Goal: Information Seeking & Learning: Learn about a topic

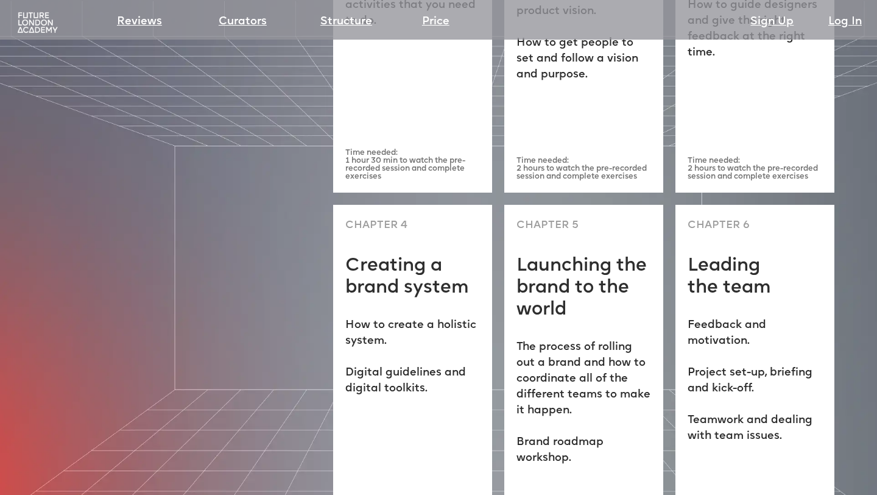
scroll to position [3403, 0]
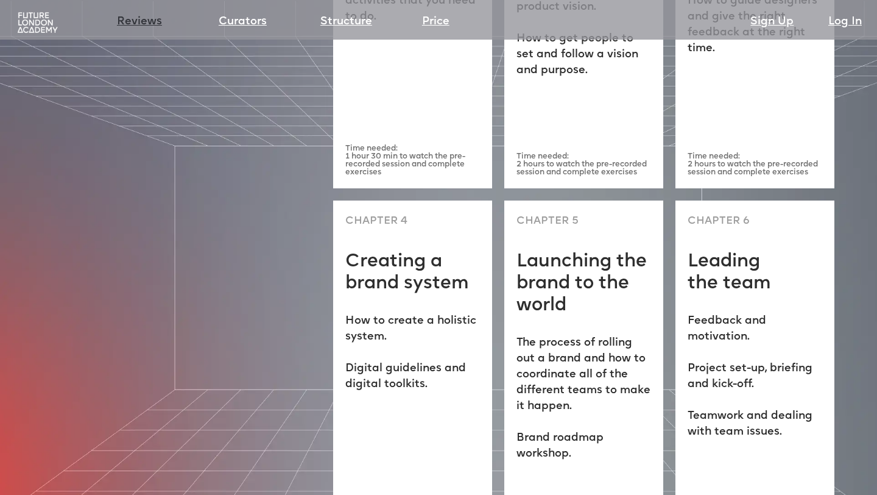
click at [140, 26] on link "Reviews" at bounding box center [139, 21] width 45 height 17
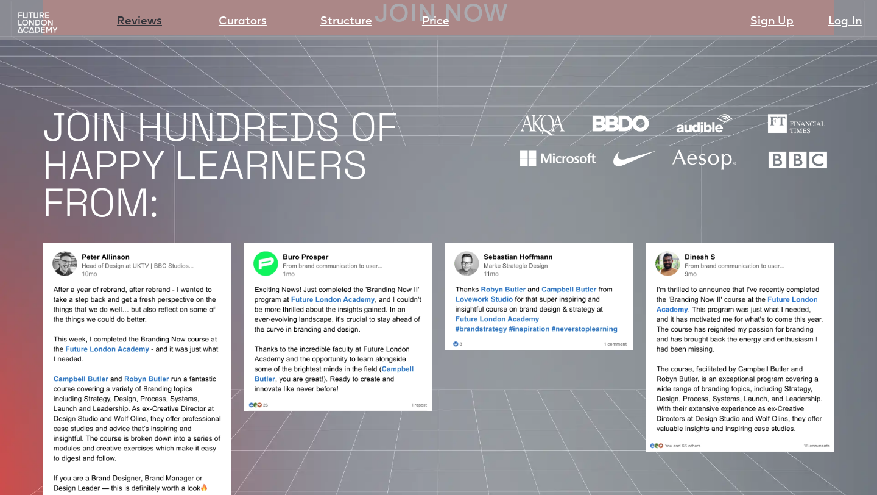
scroll to position [961, 0]
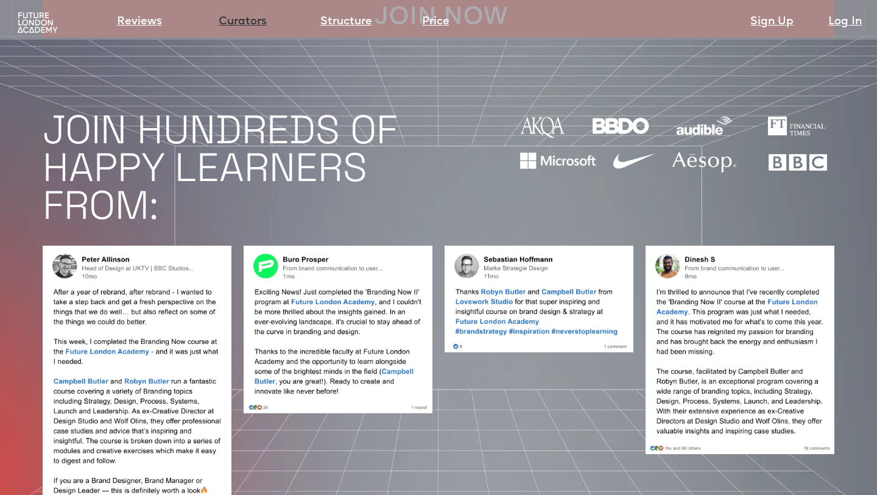
click at [238, 13] on link "Curators" at bounding box center [243, 21] width 48 height 17
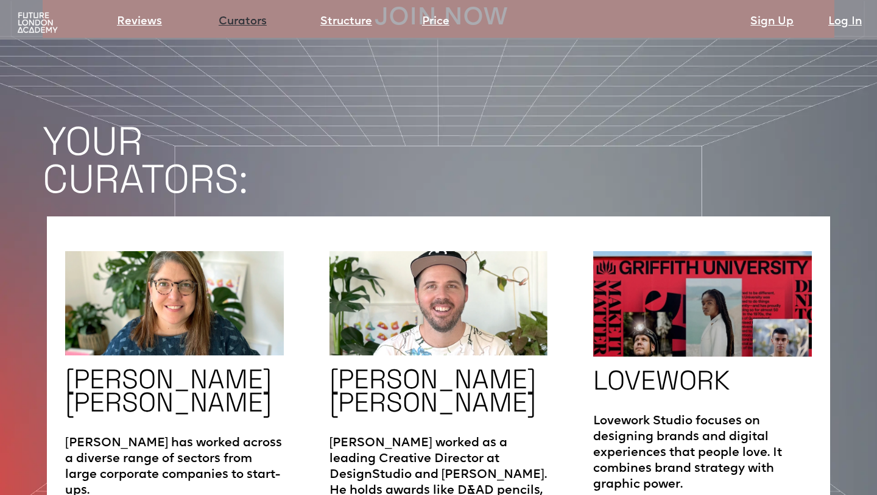
scroll to position [1854, 0]
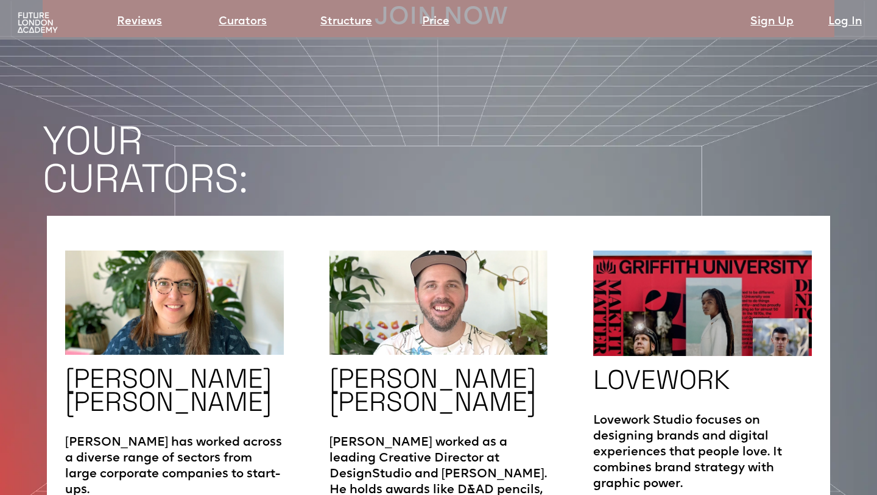
click at [37, 24] on img at bounding box center [37, 23] width 44 height 23
click at [36, 20] on img at bounding box center [37, 23] width 44 height 23
click at [1, 21] on section "Reviews Curators Structure Price Sign Up Log In" at bounding box center [438, 20] width 877 height 40
click at [35, 28] on img at bounding box center [37, 23] width 44 height 23
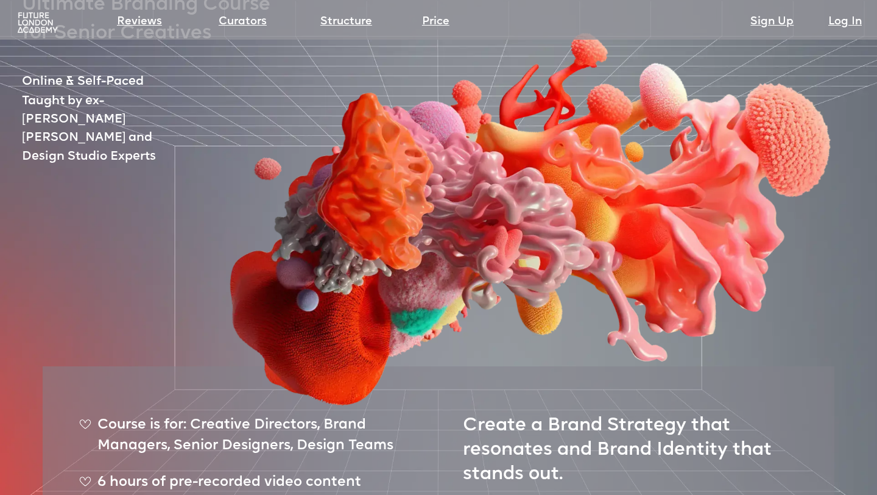
scroll to position [0, 0]
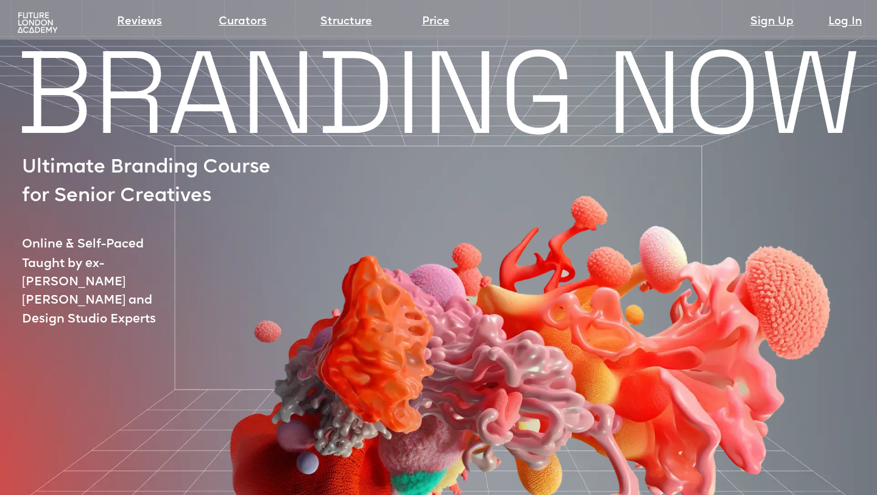
click at [228, 90] on img at bounding box center [523, 310] width 740 height 535
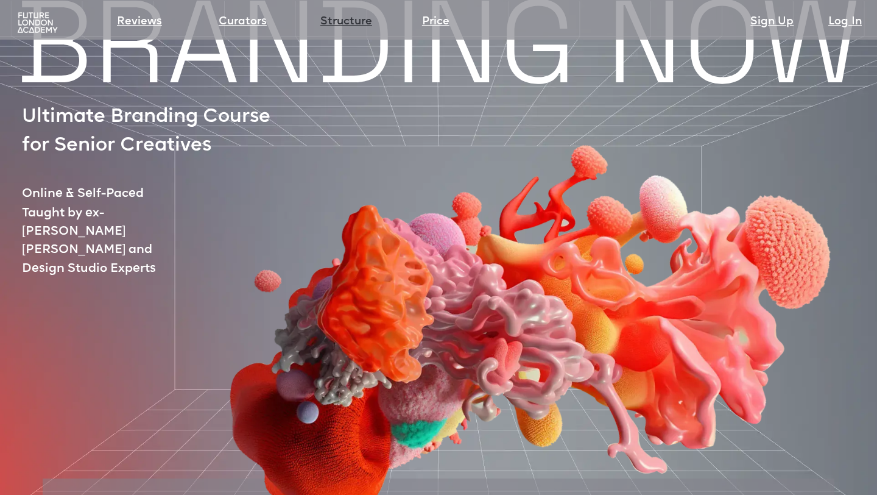
click at [366, 19] on link "Structure" at bounding box center [347, 21] width 52 height 17
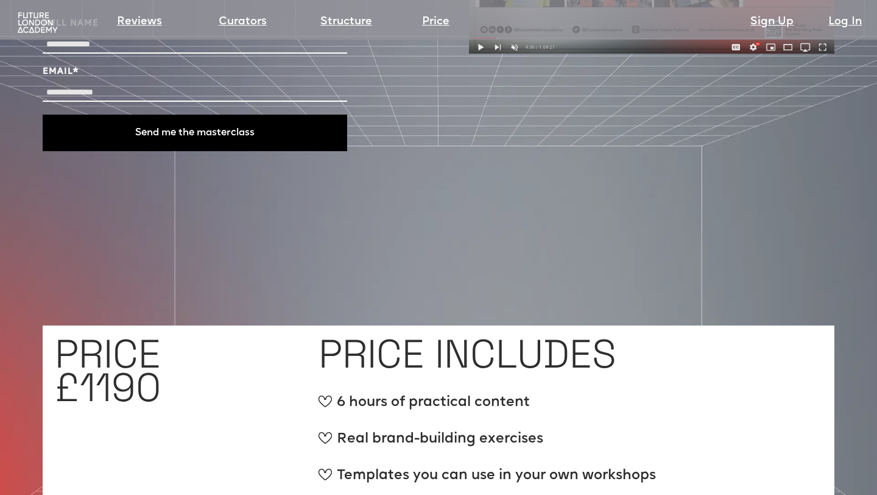
scroll to position [4342, 0]
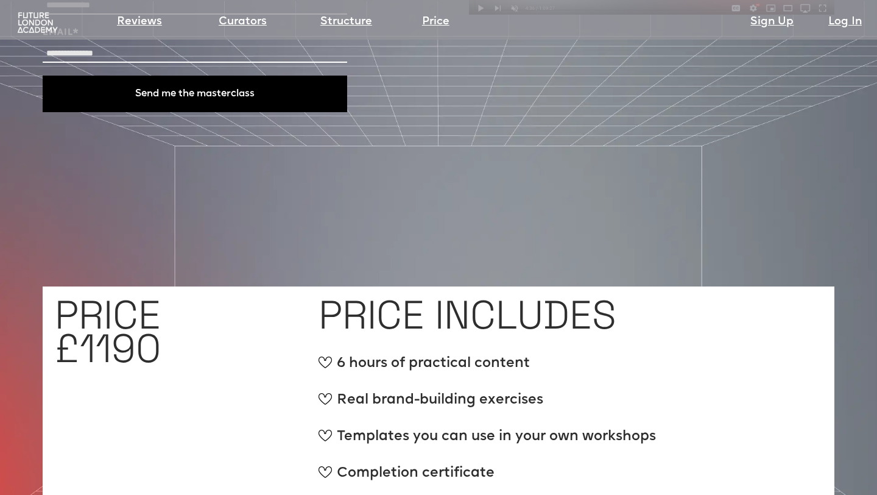
scroll to position [1854, 0]
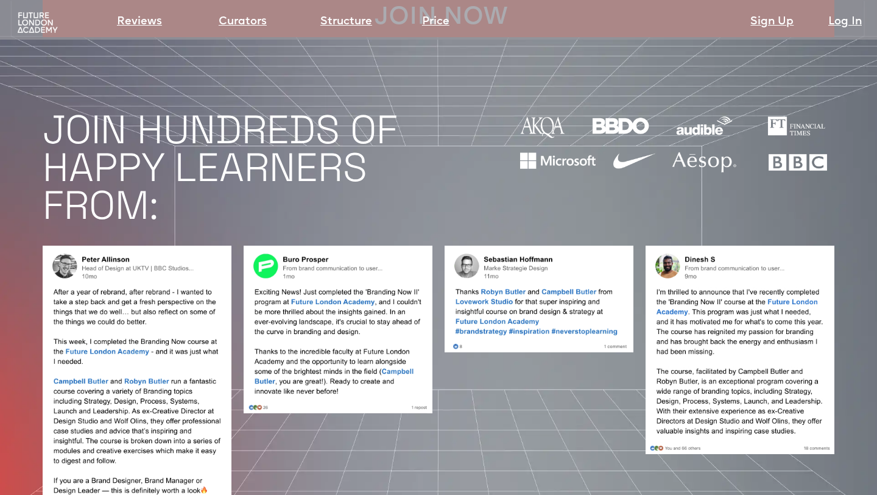
scroll to position [3403, 0]
